Goal: Task Accomplishment & Management: Complete application form

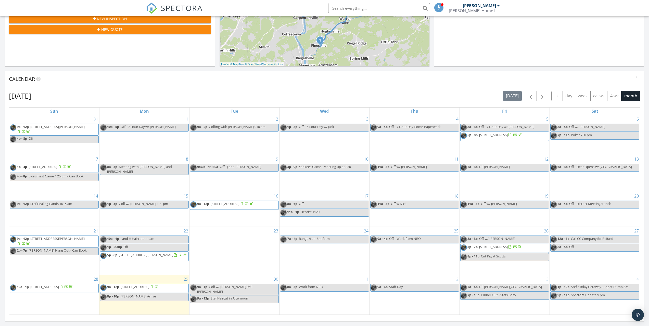
scroll to position [179, 0]
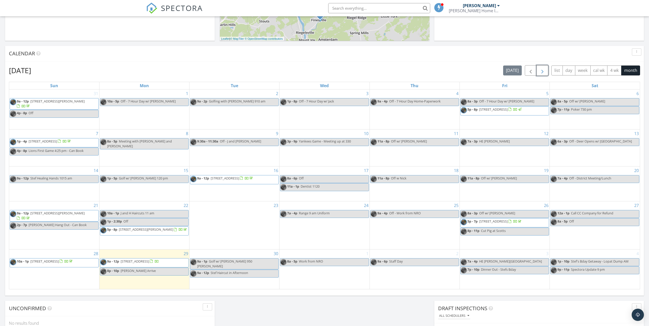
click at [543, 72] on span "button" at bounding box center [543, 71] width 6 height 6
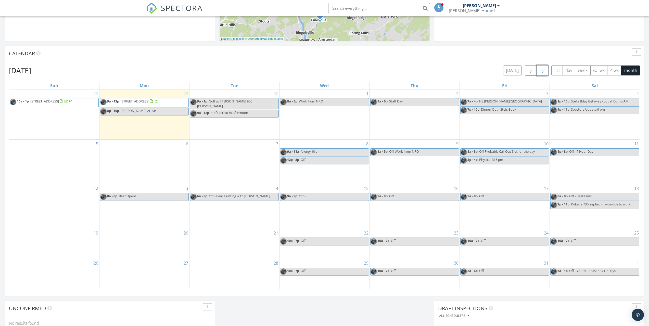
click at [585, 128] on div "4 1p - 10p Stef's Bday Getaway - Lopat Dump AM 9p - 11p Spectora Update 9 pm" at bounding box center [595, 115] width 90 height 50
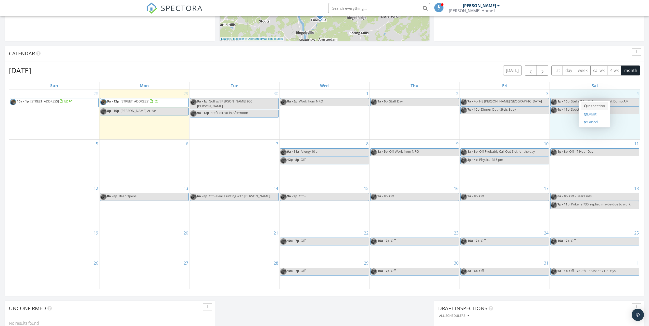
click at [595, 108] on link "Inspection" at bounding box center [595, 106] width 26 height 8
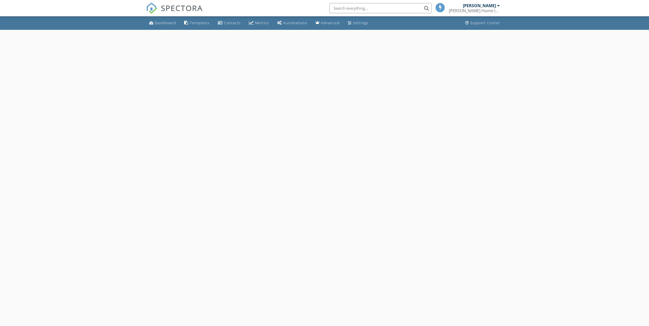
select select "9"
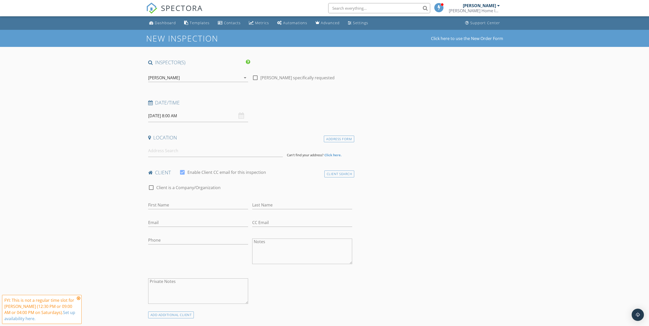
click at [174, 117] on input "10/04/2025 8:00 AM" at bounding box center [198, 116] width 100 height 13
type input "09"
type input "10/04/2025 9:00 AM"
click at [178, 200] on span at bounding box center [178, 200] width 4 height 5
drag, startPoint x: 96, startPoint y: 196, endPoint x: 131, endPoint y: 177, distance: 39.3
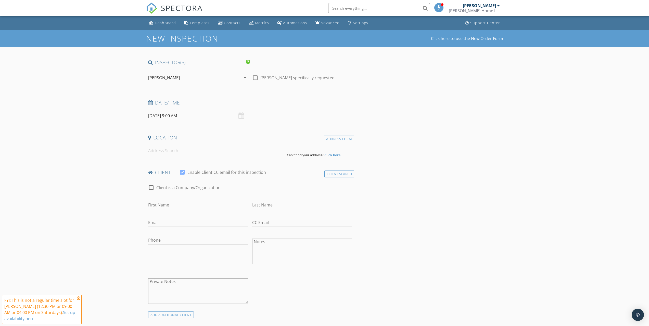
click at [156, 155] on input at bounding box center [215, 151] width 135 height 13
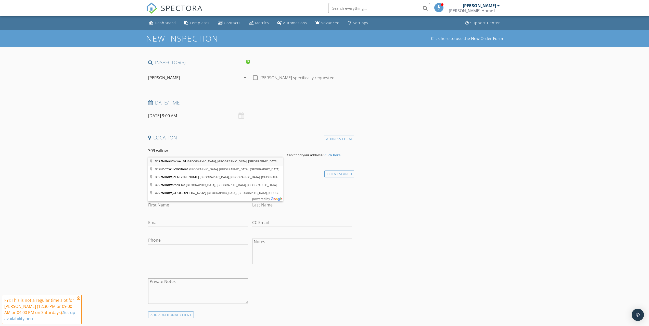
type input "309 Willow Grove Rd, Stewartsville, NJ, USA"
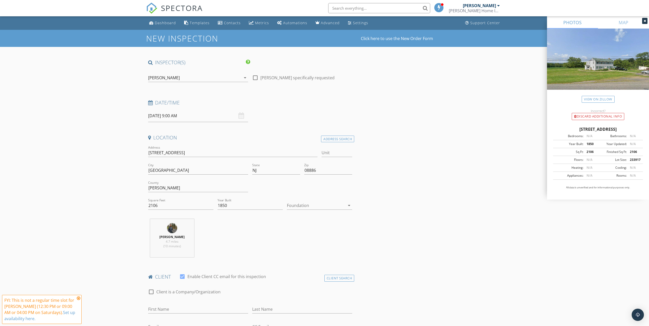
scroll to position [128, 0]
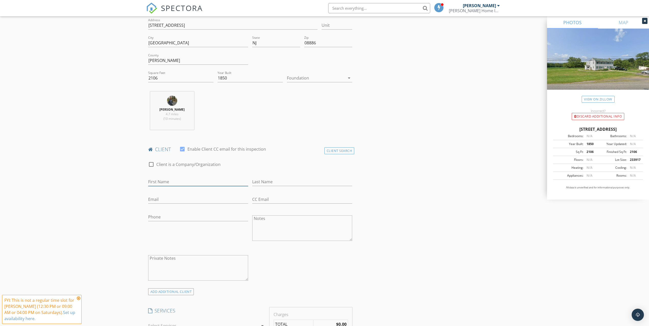
click at [174, 183] on input "First Name" at bounding box center [198, 182] width 100 height 8
type input "[PERSON_NAME]"
type input "a"
type input "Amey"
type input "nicamey@gmail.com"
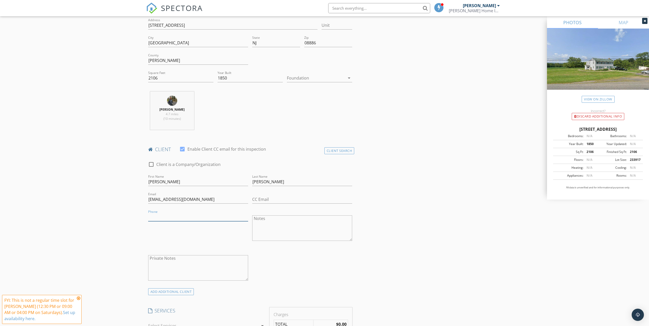
click at [159, 219] on input "Phone" at bounding box center [198, 217] width 100 height 8
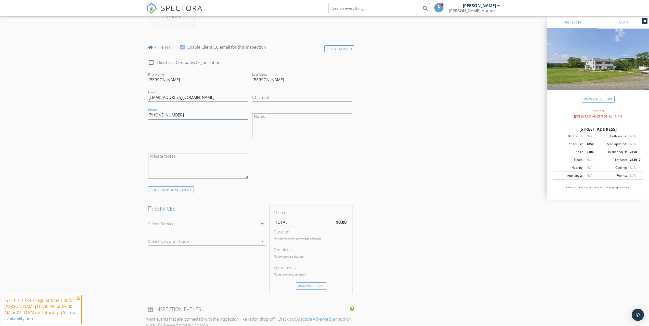
type input "908-283-6248"
click at [263, 223] on icon "arrow_drop_down" at bounding box center [262, 224] width 6 height 6
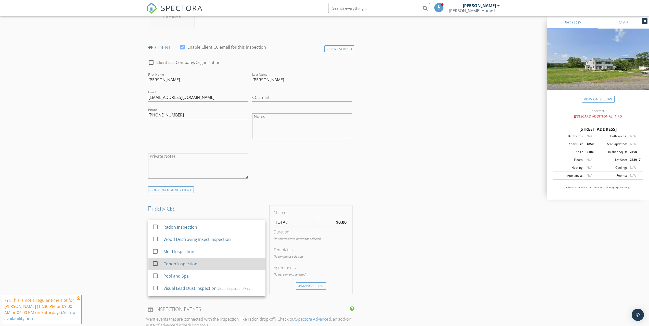
scroll to position [74, 0]
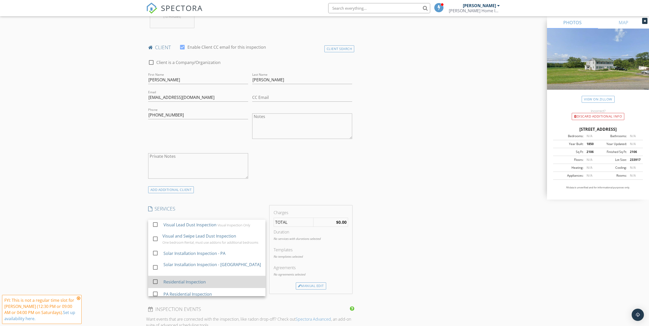
click at [214, 279] on div "Residential Inspection" at bounding box center [212, 282] width 98 height 10
click at [240, 308] on div "INSPECTOR(S) check_box Jordan Holmes PRIMARY Jordan Holmes arrow_drop_down chec…" at bounding box center [250, 259] width 208 height 858
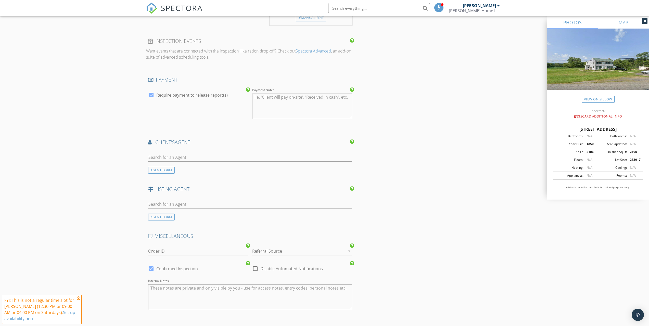
scroll to position [510, 0]
click at [276, 249] on div at bounding box center [295, 251] width 86 height 8
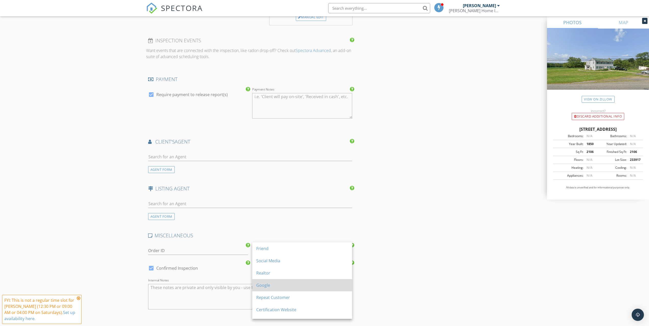
click at [289, 286] on div "Google" at bounding box center [302, 285] width 92 height 6
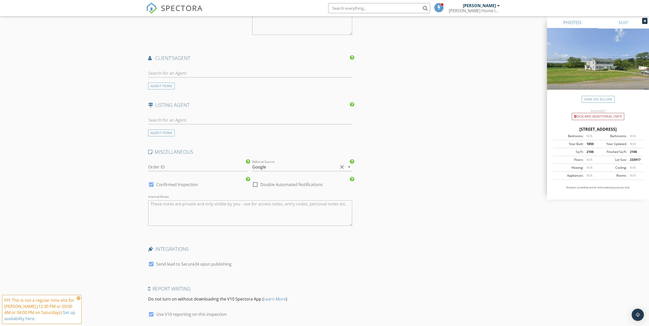
scroll to position [629, 0]
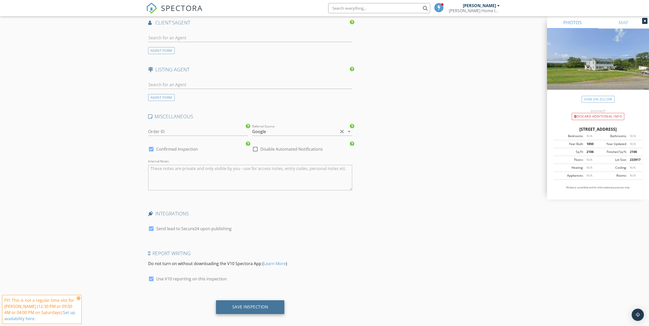
click at [249, 305] on div "Save Inspection" at bounding box center [250, 307] width 36 height 5
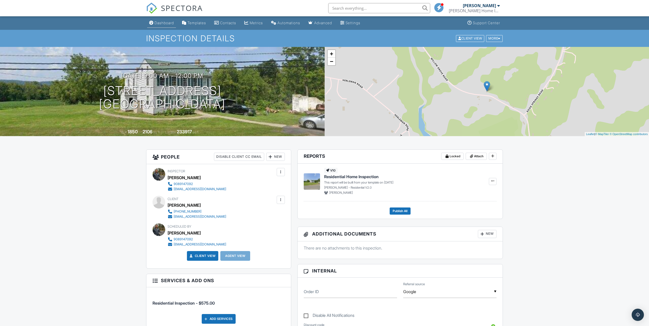
click at [165, 23] on div "Dashboard" at bounding box center [164, 23] width 19 height 4
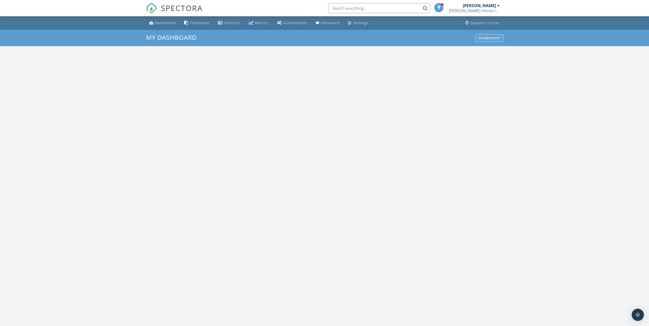
scroll to position [472, 657]
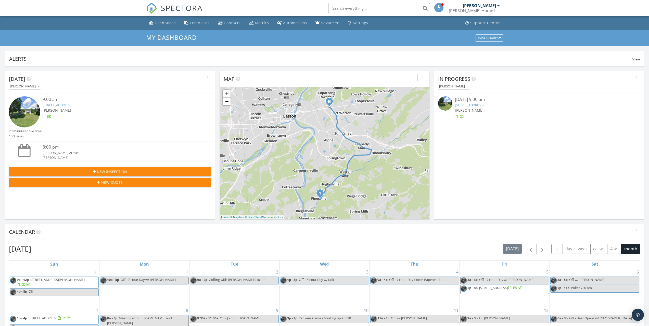
click at [445, 105] on img at bounding box center [445, 103] width 14 height 14
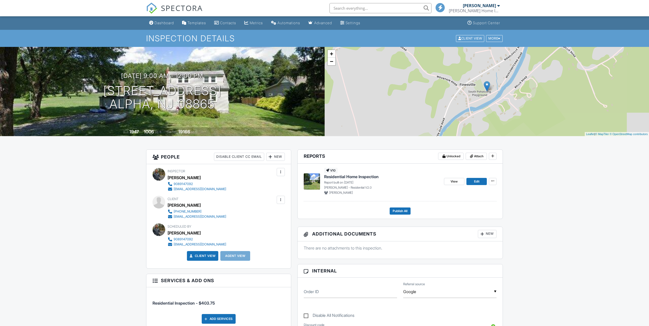
click at [311, 184] on img at bounding box center [312, 181] width 16 height 16
